Goal: Find specific page/section: Find specific page/section

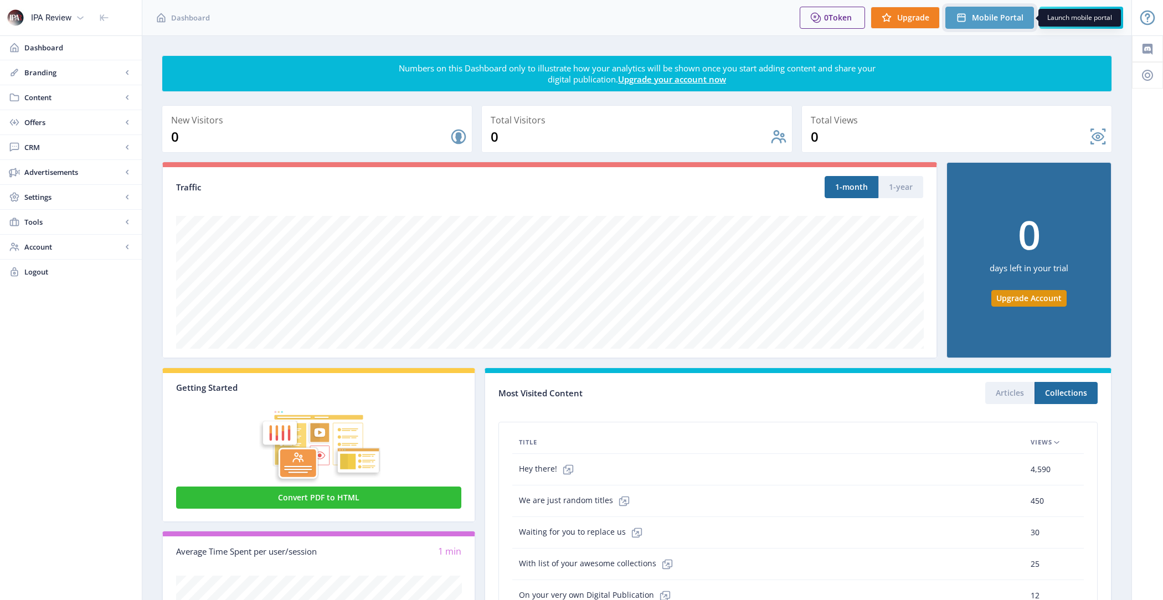
click at [970, 24] on button "Mobile Portal" at bounding box center [989, 18] width 89 height 22
click at [54, 102] on link "Content" at bounding box center [71, 97] width 142 height 24
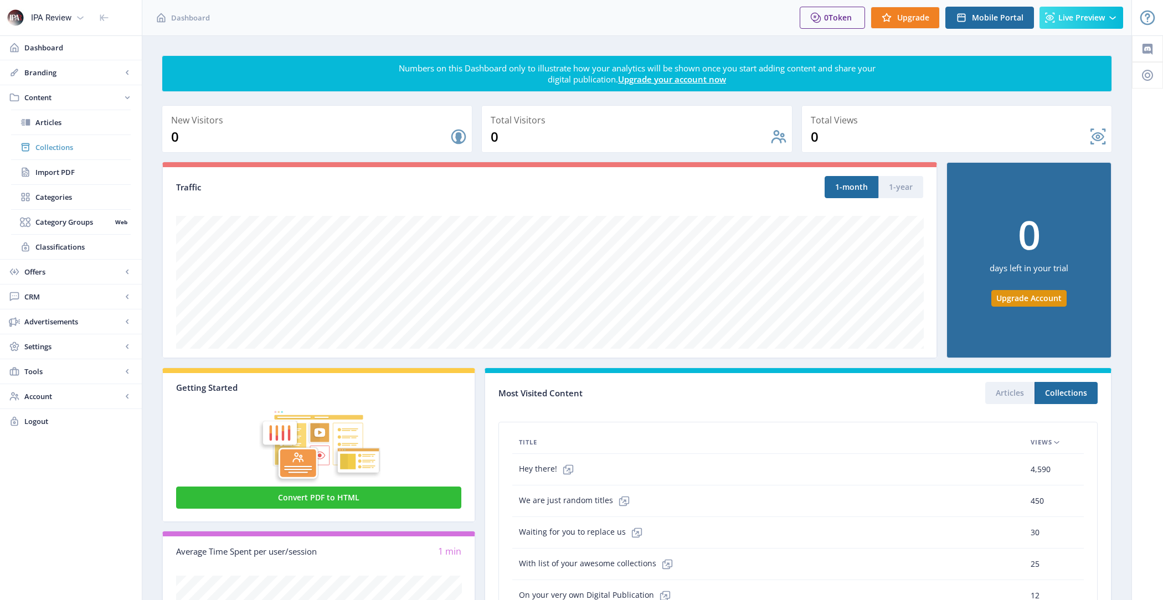
click at [84, 147] on span "Collections" at bounding box center [82, 147] width 95 height 11
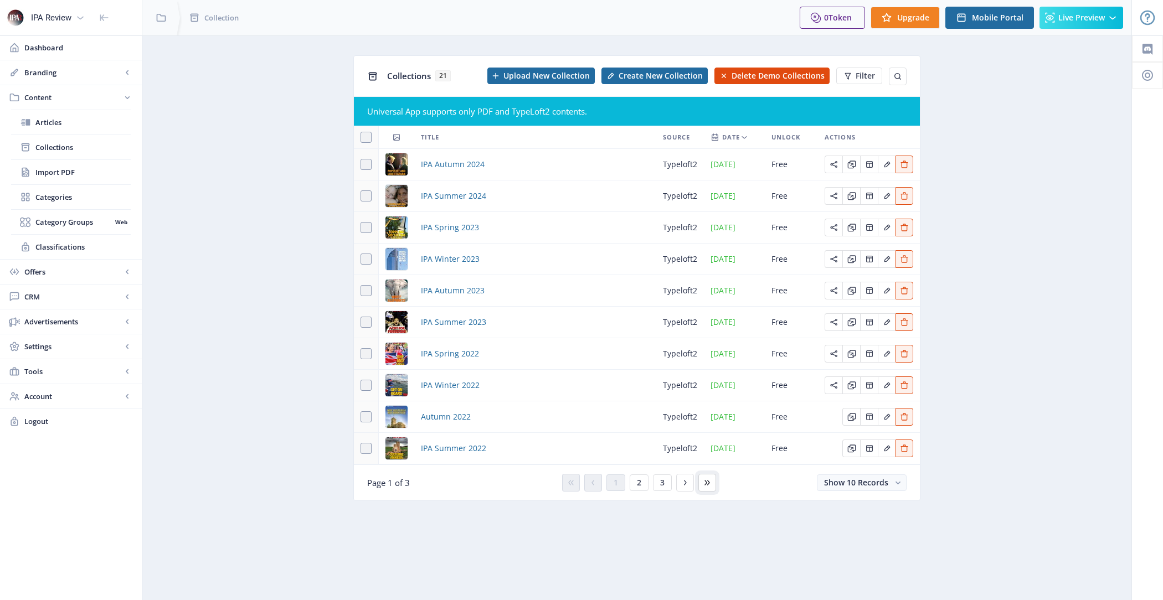
click at [708, 486] on icon at bounding box center [707, 482] width 9 height 9
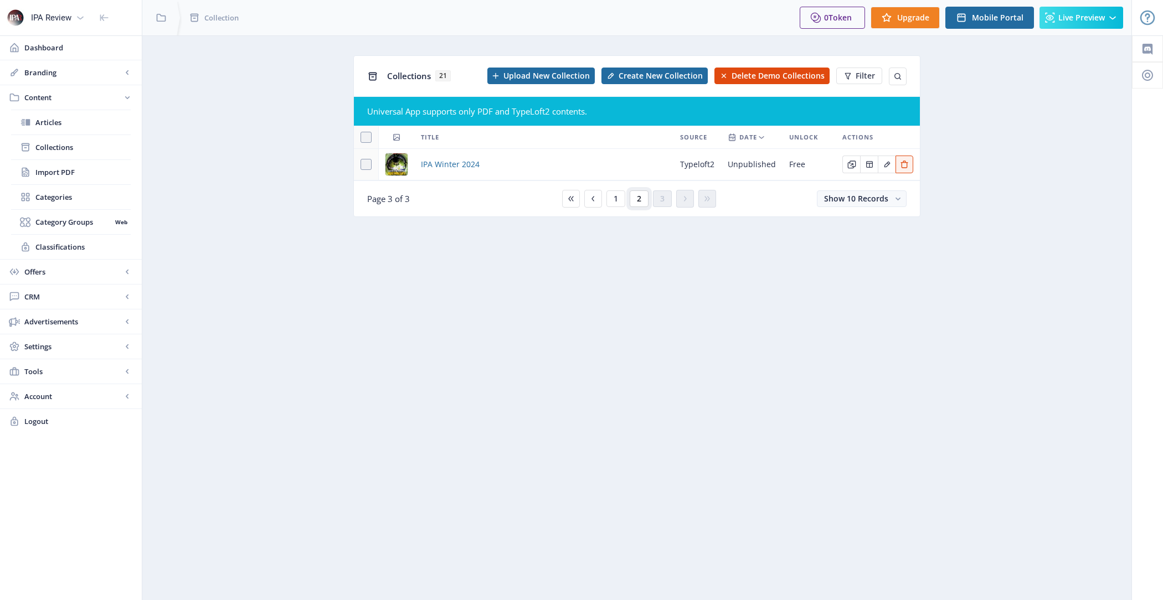
click at [638, 199] on span "2" at bounding box center [639, 198] width 4 height 9
